Goal: Find specific page/section: Find specific page/section

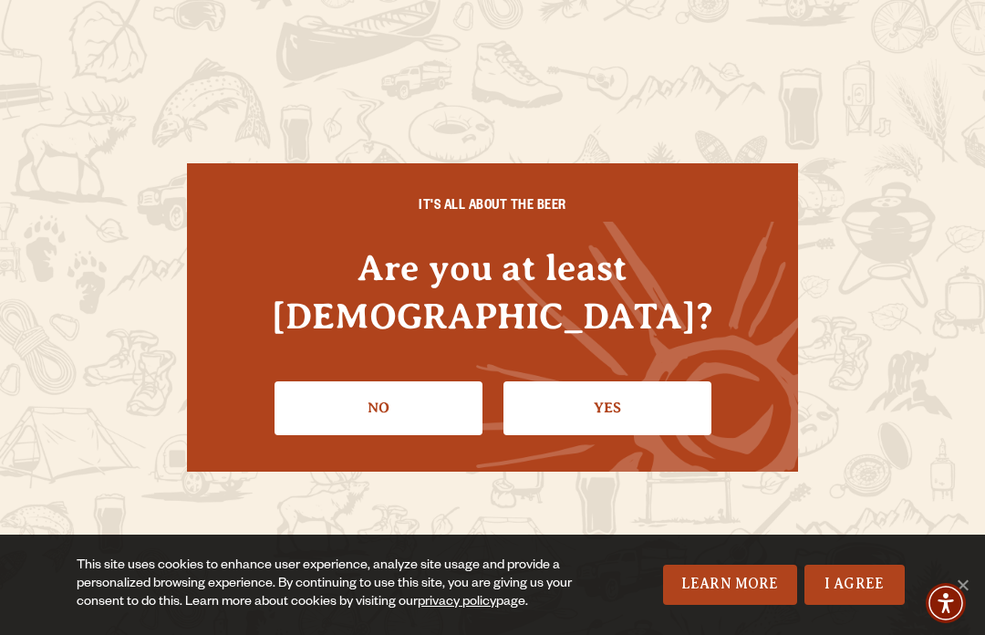
click at [599, 394] on link "Yes" at bounding box center [608, 407] width 208 height 53
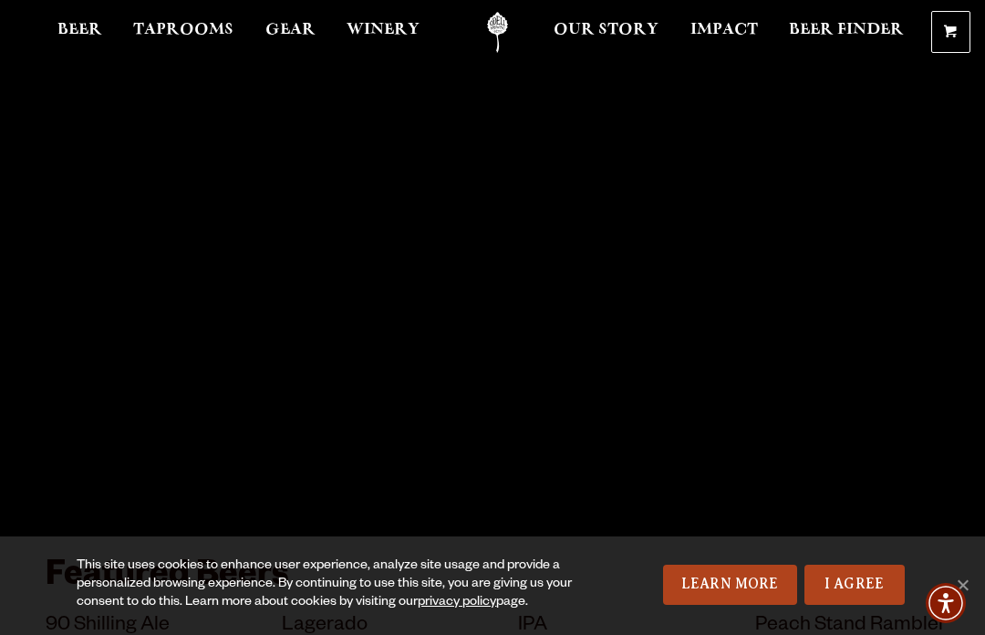
scroll to position [28, 0]
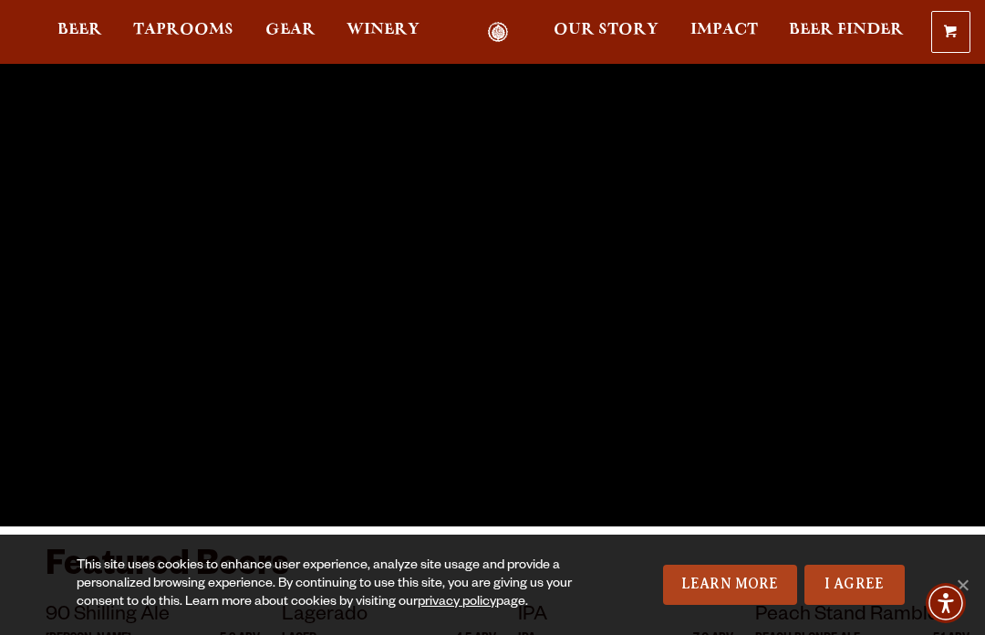
click at [210, 28] on span "Taprooms" at bounding box center [183, 30] width 100 height 15
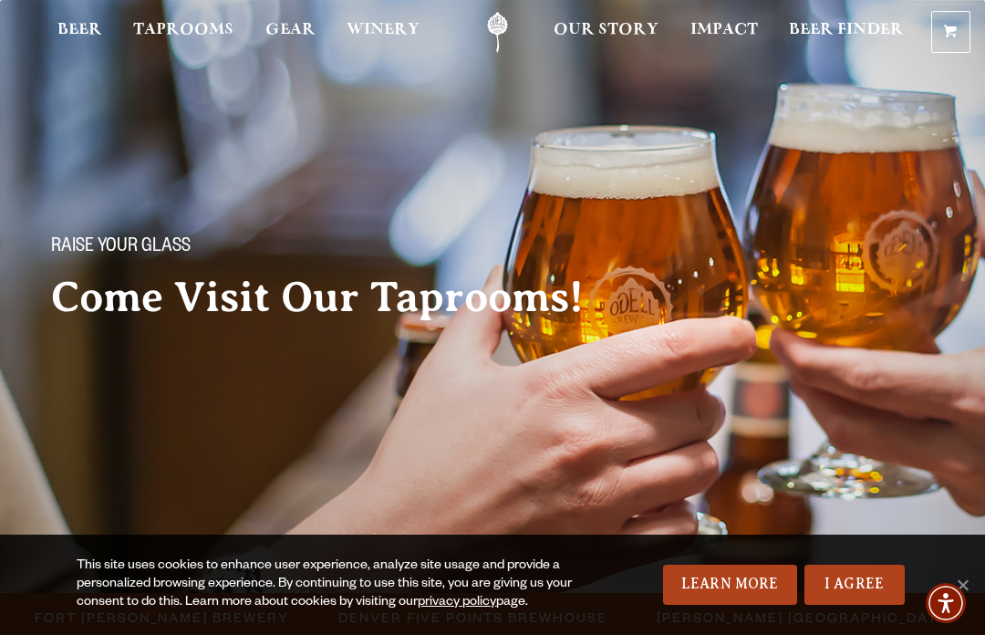
click at [227, 604] on span "Fort [PERSON_NAME] Brewery" at bounding box center [162, 617] width 255 height 26
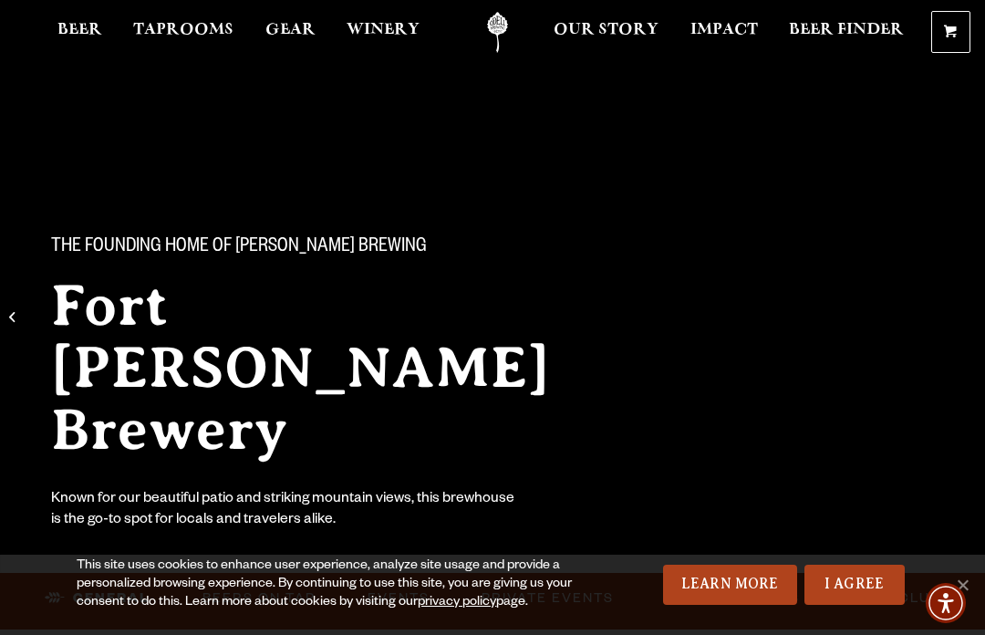
click at [868, 587] on link "I Agree" at bounding box center [855, 585] width 100 height 40
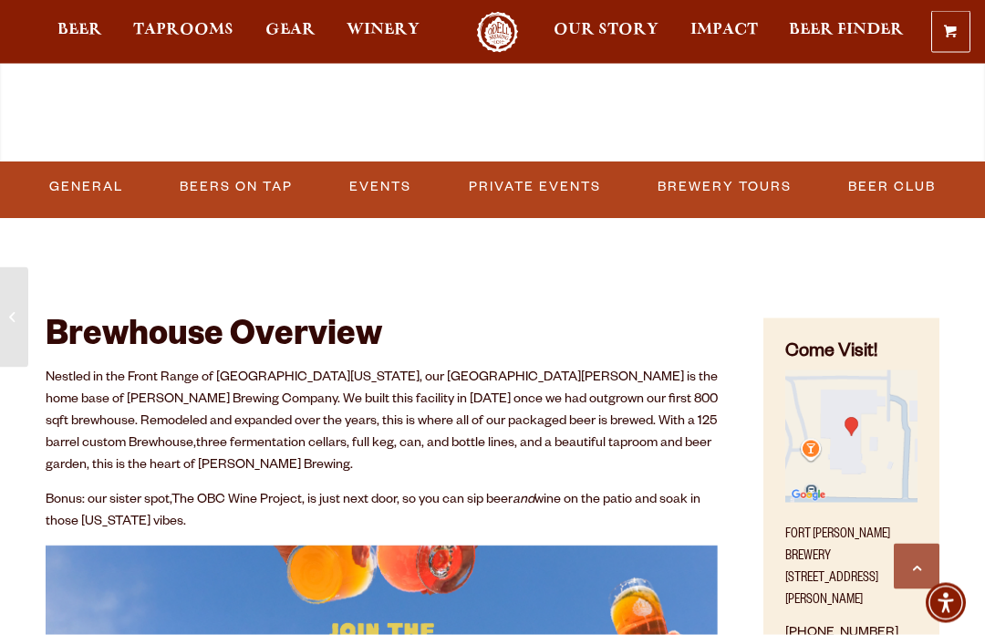
scroll to position [750, 0]
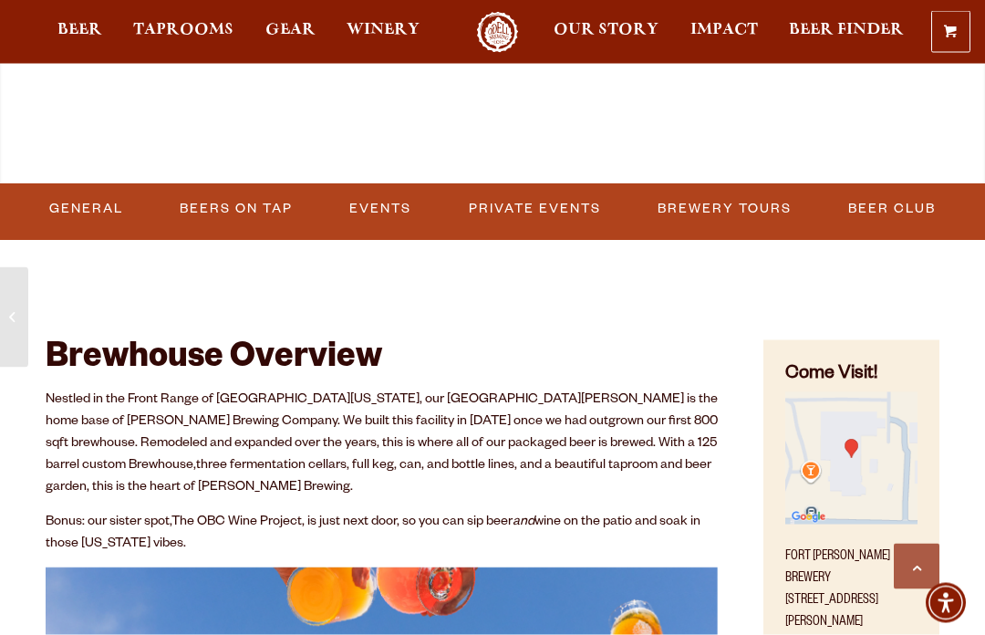
click at [385, 224] on link "Events" at bounding box center [380, 210] width 77 height 42
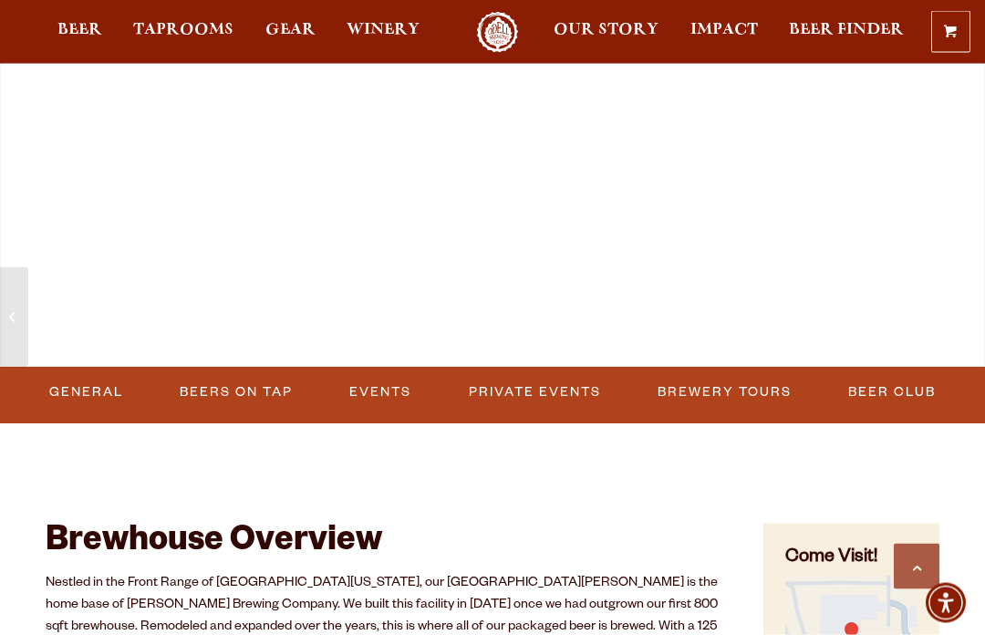
scroll to position [555, 0]
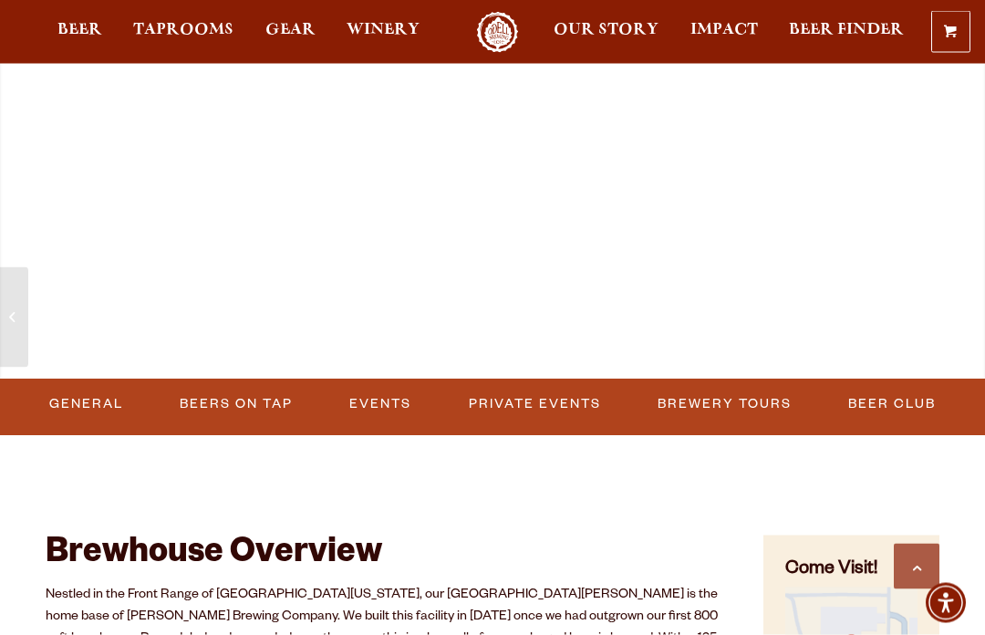
click at [379, 404] on link "Events" at bounding box center [380, 405] width 77 height 42
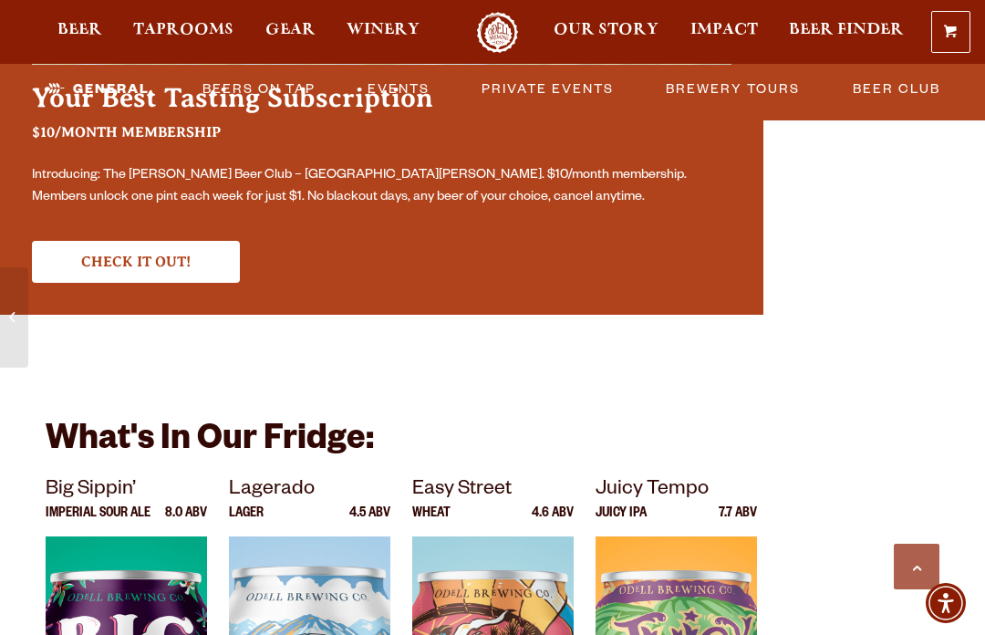
scroll to position [3439, 0]
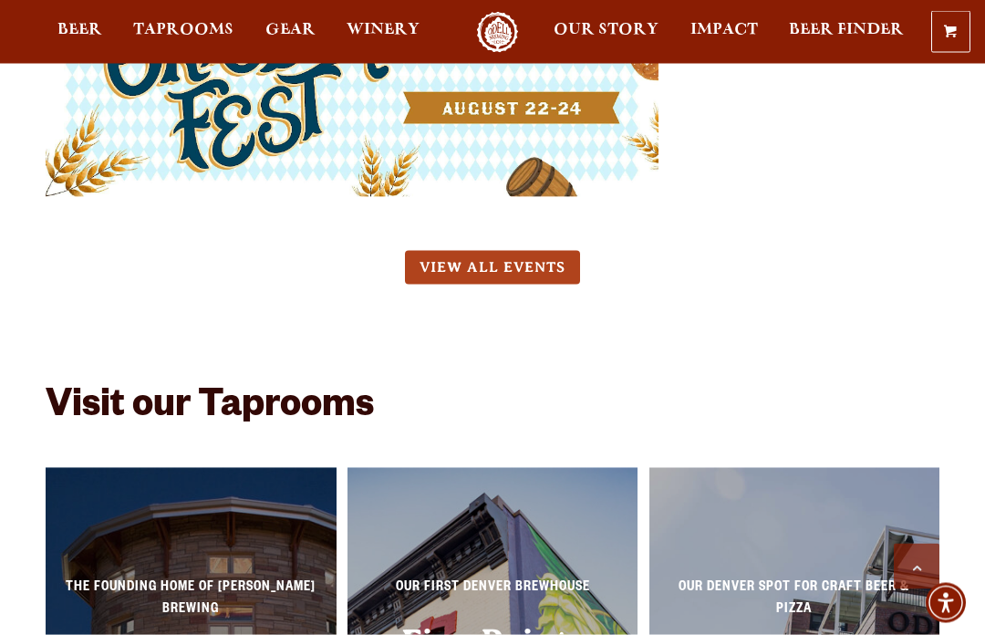
scroll to position [8607, 0]
